Goal: Task Accomplishment & Management: Manage account settings

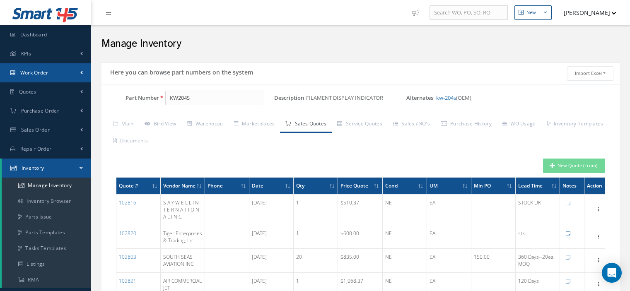
click at [46, 68] on link "Work Order" at bounding box center [45, 72] width 91 height 19
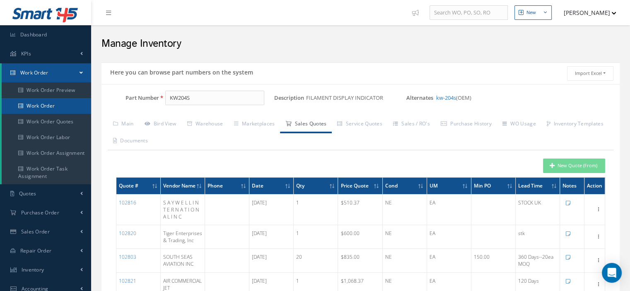
click at [48, 106] on link "Work Order" at bounding box center [46, 106] width 89 height 16
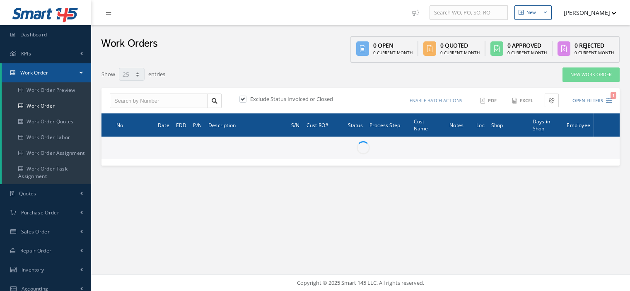
select select "25"
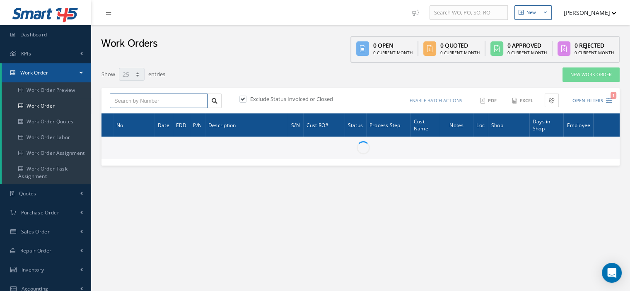
click at [153, 102] on input "text" at bounding box center [159, 101] width 98 height 15
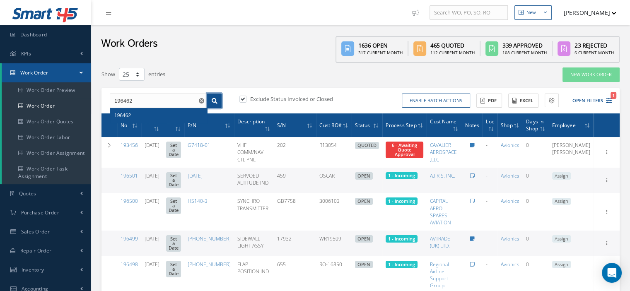
click at [216, 101] on icon at bounding box center [215, 101] width 6 height 6
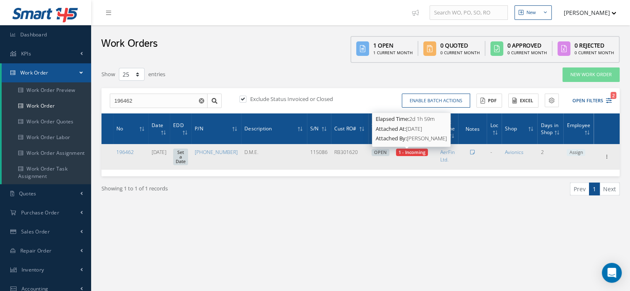
click at [409, 152] on span "1 - Incoming" at bounding box center [411, 152] width 27 height 6
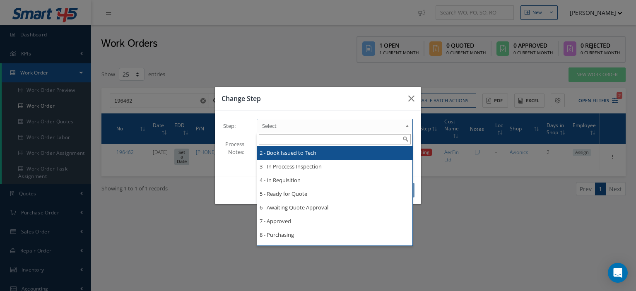
click at [407, 126] on b at bounding box center [408, 127] width 7 height 13
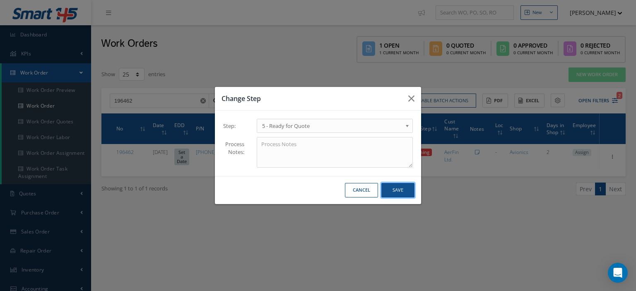
click at [385, 189] on button "Save" at bounding box center [397, 190] width 33 height 14
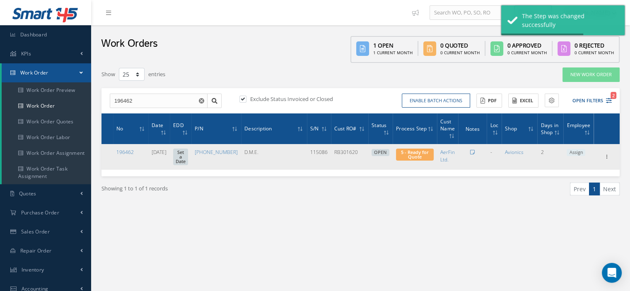
click at [571, 154] on span "Assign" at bounding box center [575, 152] width 19 height 7
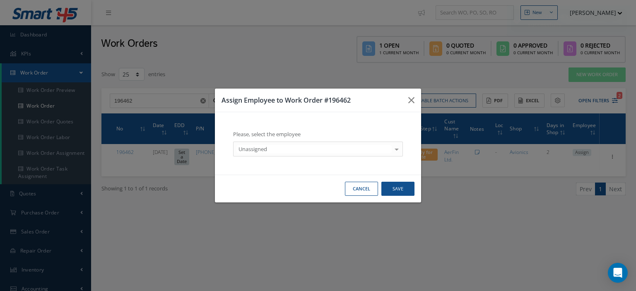
click at [398, 152] on div at bounding box center [397, 149] width 12 height 14
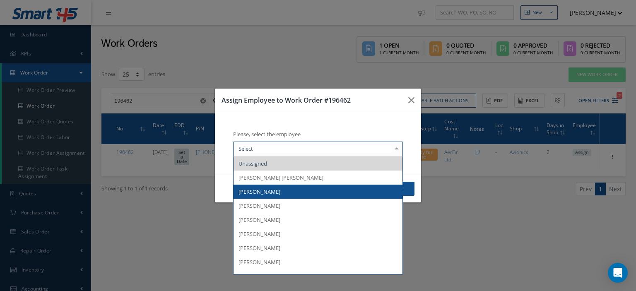
click at [343, 188] on span "[PERSON_NAME]" at bounding box center [317, 192] width 169 height 14
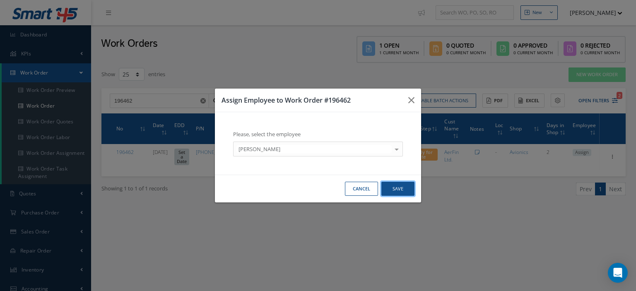
click at [388, 189] on button "Save" at bounding box center [397, 189] width 33 height 14
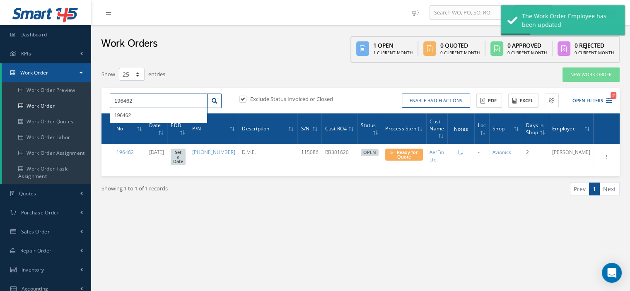
drag, startPoint x: 127, startPoint y: 102, endPoint x: 113, endPoint y: 102, distance: 13.7
click at [113, 102] on input "196462" at bounding box center [159, 101] width 98 height 15
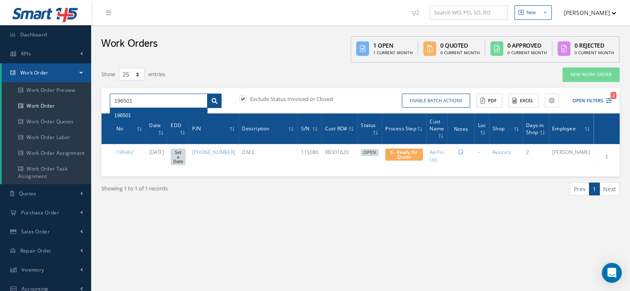
type input "196501"
click at [216, 101] on icon at bounding box center [215, 101] width 6 height 6
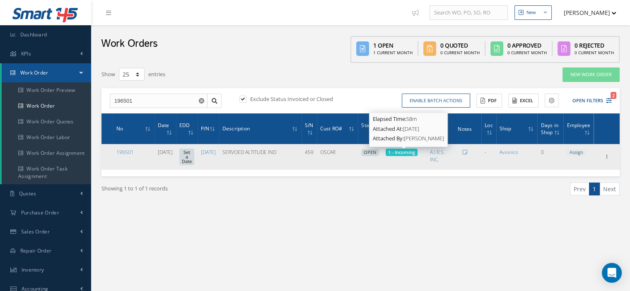
click at [401, 154] on span "1 - Incoming" at bounding box center [401, 152] width 27 height 6
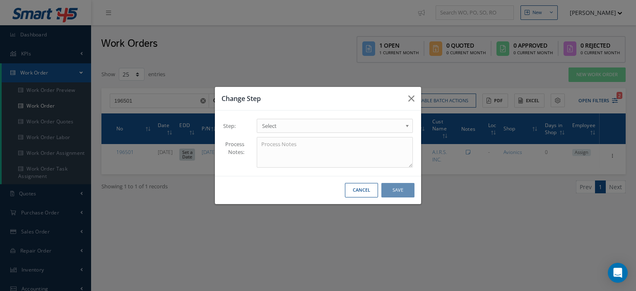
click at [396, 130] on link "Select" at bounding box center [335, 126] width 156 height 14
click at [394, 189] on button "Save" at bounding box center [397, 190] width 33 height 14
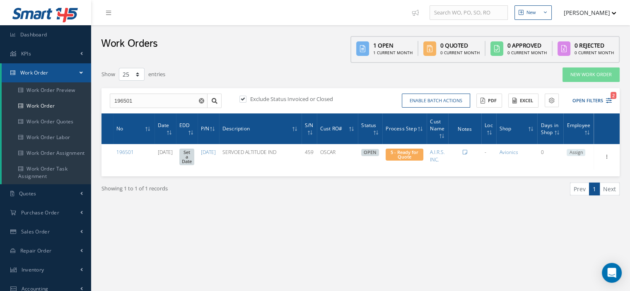
drag, startPoint x: 631, startPoint y: 1, endPoint x: 322, endPoint y: 42, distance: 311.5
click at [322, 42] on div "Work Orders 1 Open 1 Current Month 0 Quoted 0 Current Month 0 Approved 0 Curren…" at bounding box center [360, 44] width 539 height 38
click at [608, 14] on button "[PERSON_NAME]" at bounding box center [586, 13] width 60 height 16
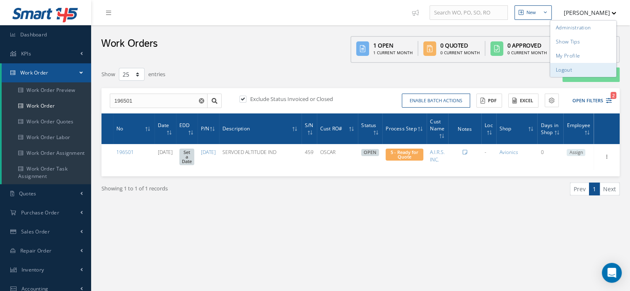
click at [568, 69] on link "Logout" at bounding box center [583, 70] width 66 height 14
